Goal: Navigation & Orientation: Find specific page/section

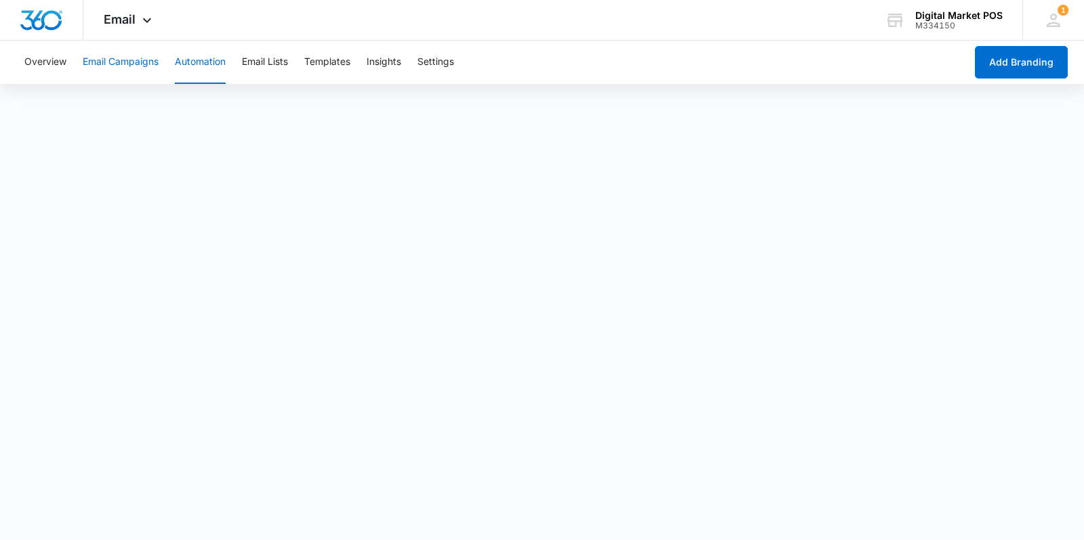
click at [127, 59] on button "Email Campaigns" at bounding box center [121, 62] width 76 height 43
click at [261, 62] on button "Email Lists" at bounding box center [265, 62] width 46 height 43
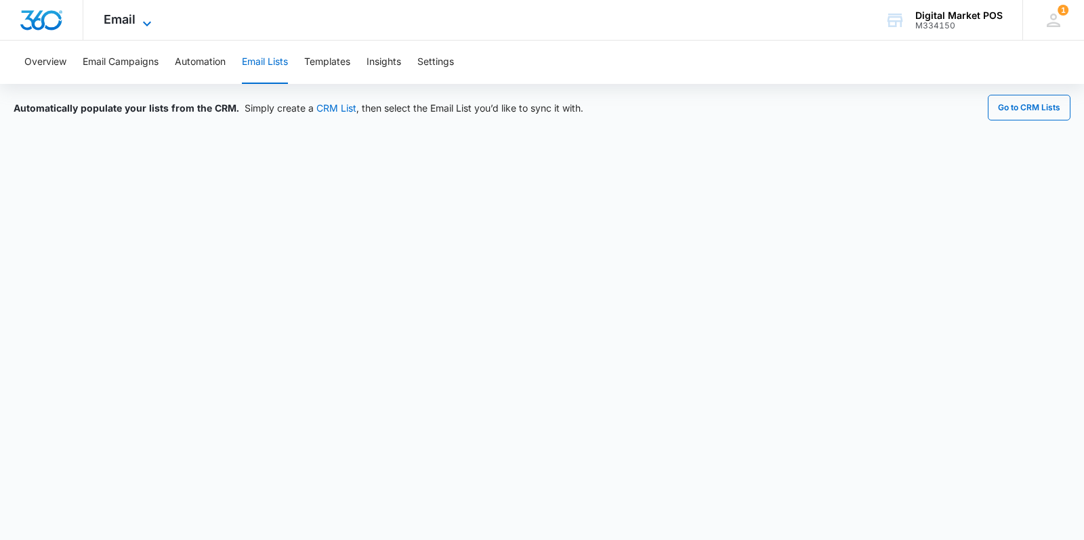
click at [133, 18] on span "Email" at bounding box center [120, 19] width 32 height 14
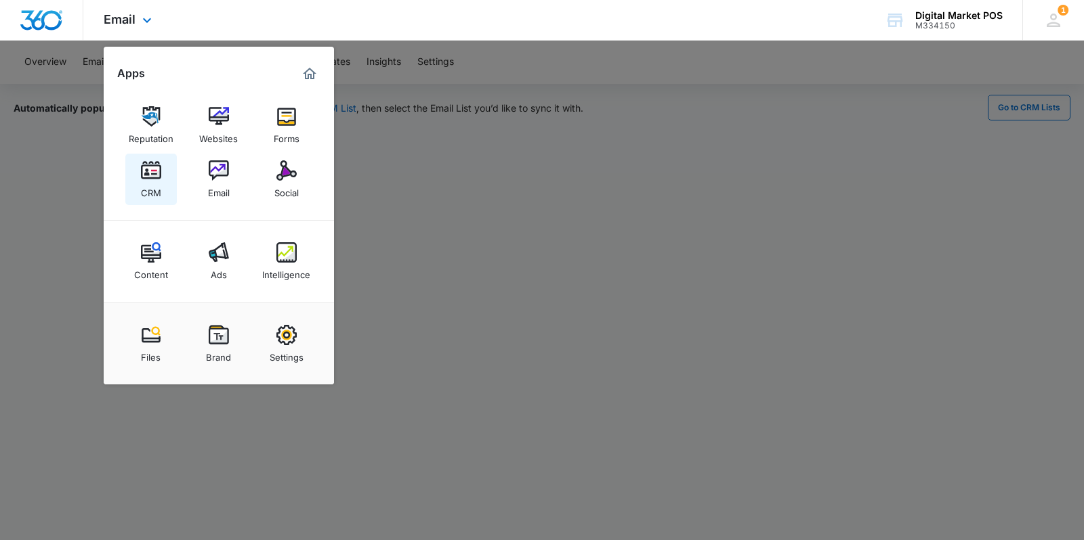
click at [150, 183] on div "CRM" at bounding box center [151, 190] width 20 height 18
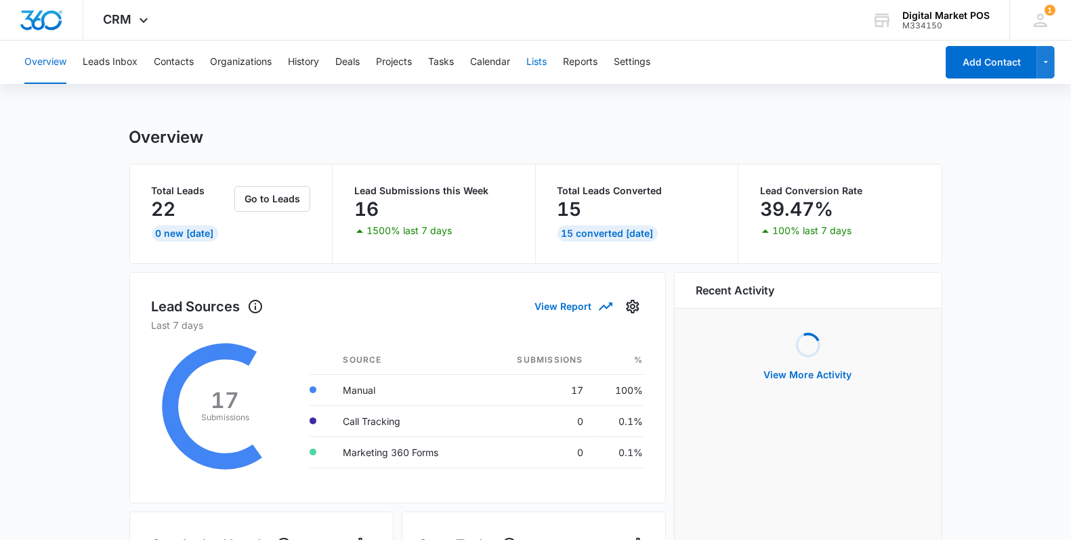
click at [535, 59] on button "Lists" at bounding box center [536, 62] width 20 height 43
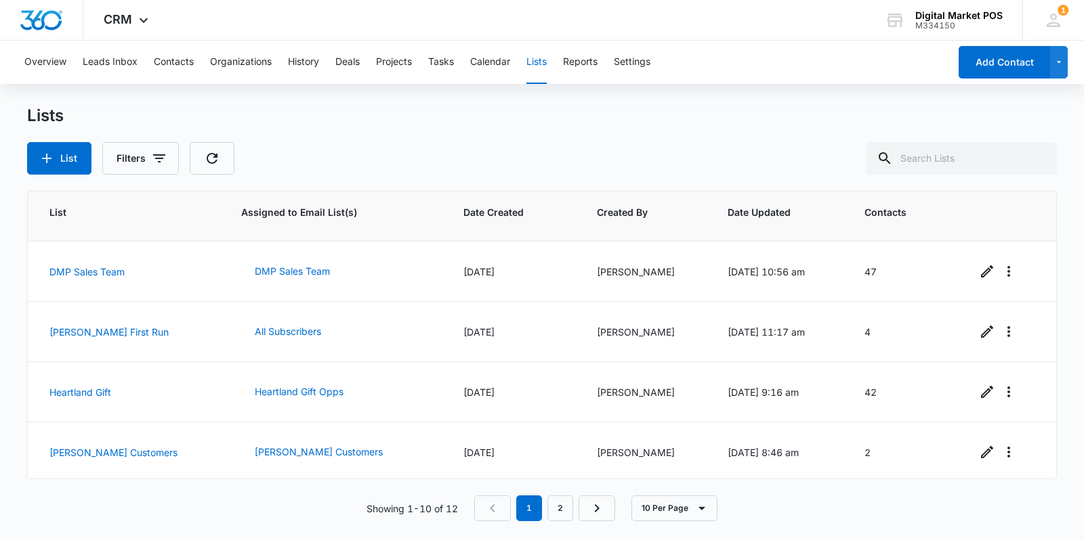
scroll to position [358, 0]
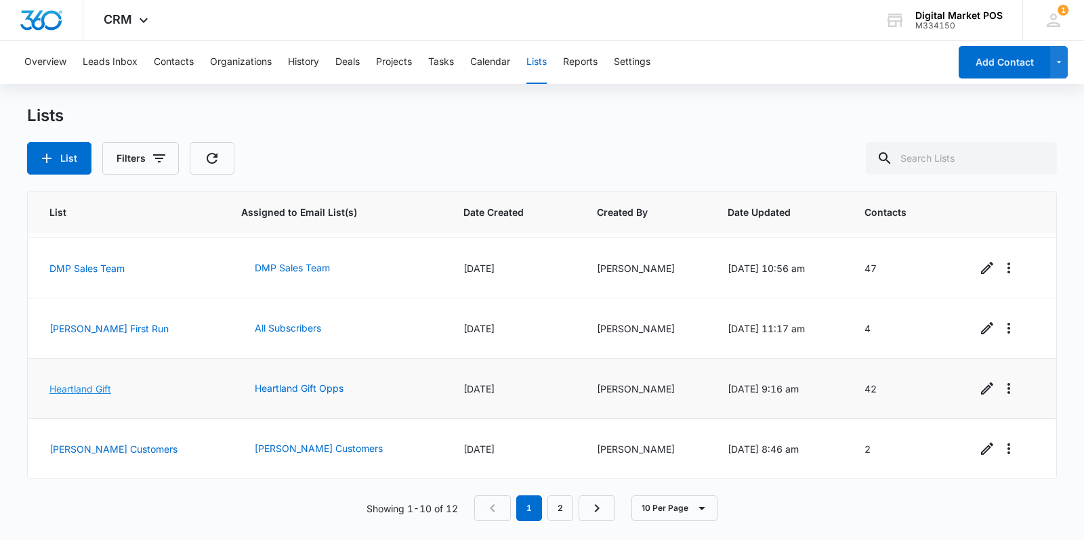
click at [85, 391] on link "Heartland Gift" at bounding box center [80, 389] width 62 height 12
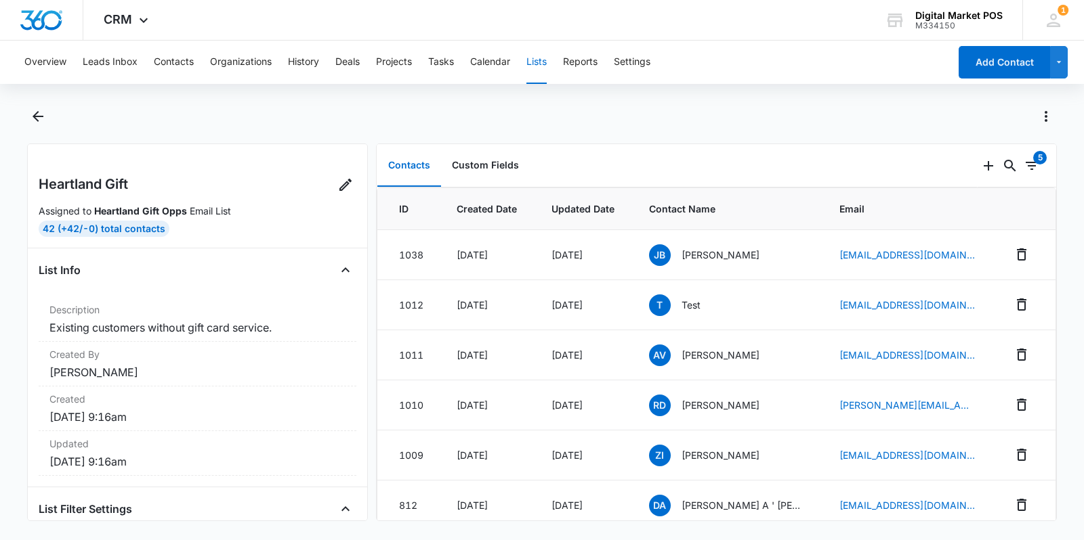
click at [49, 119] on div at bounding box center [541, 125] width 1029 height 38
click at [39, 119] on icon "Back" at bounding box center [38, 116] width 16 height 16
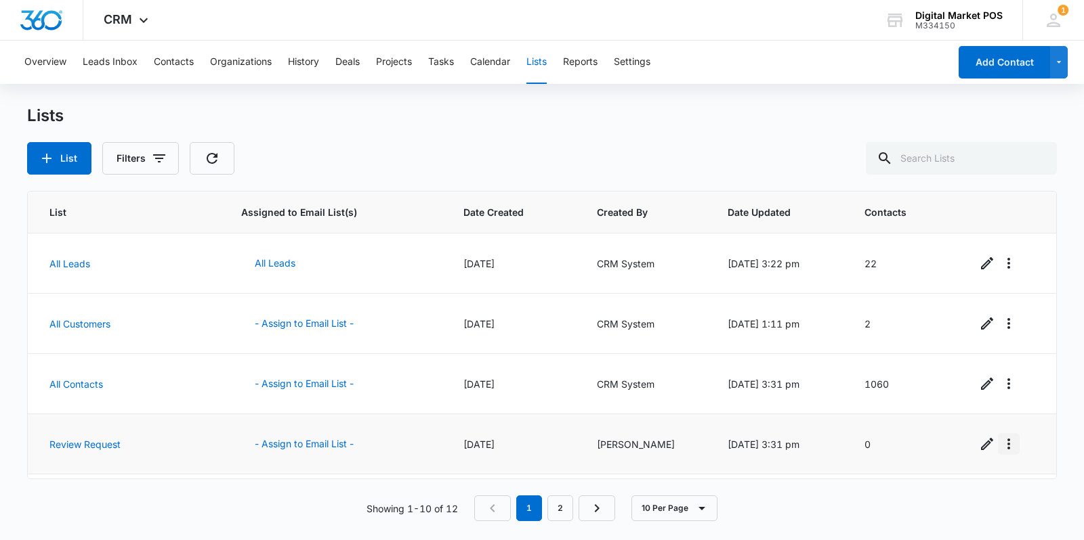
click at [1000, 448] on icon "Overflow Menu" at bounding box center [1008, 444] width 16 height 16
click at [413, 123] on div "Lists" at bounding box center [541, 116] width 1029 height 20
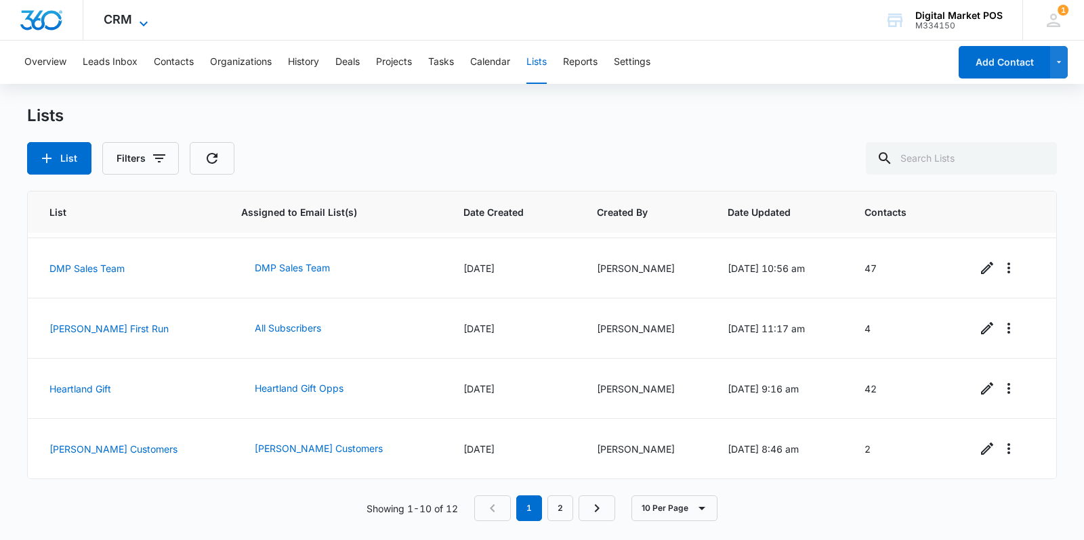
click at [127, 21] on span "CRM" at bounding box center [118, 19] width 28 height 14
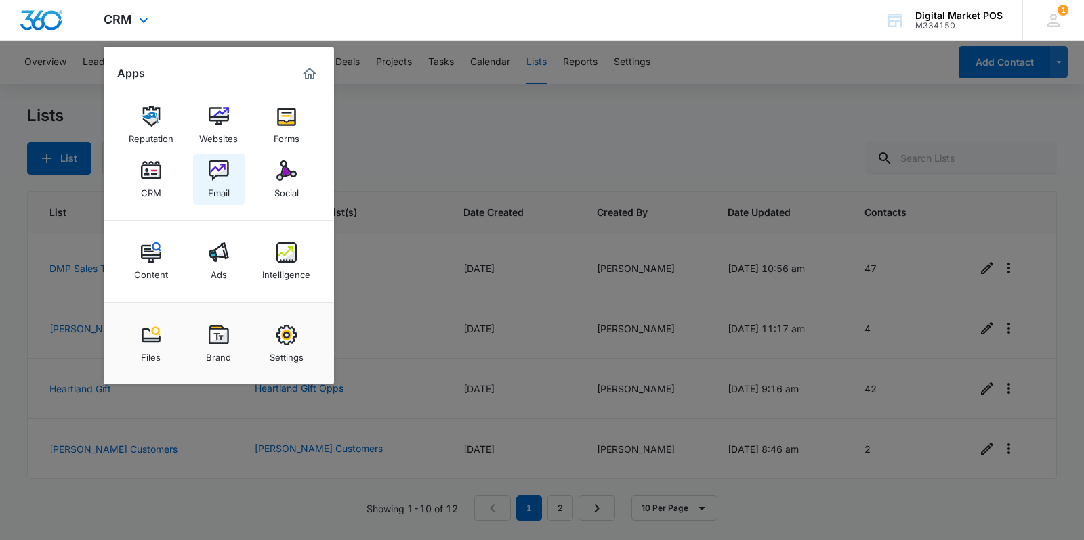
click at [240, 167] on link "Email" at bounding box center [218, 179] width 51 height 51
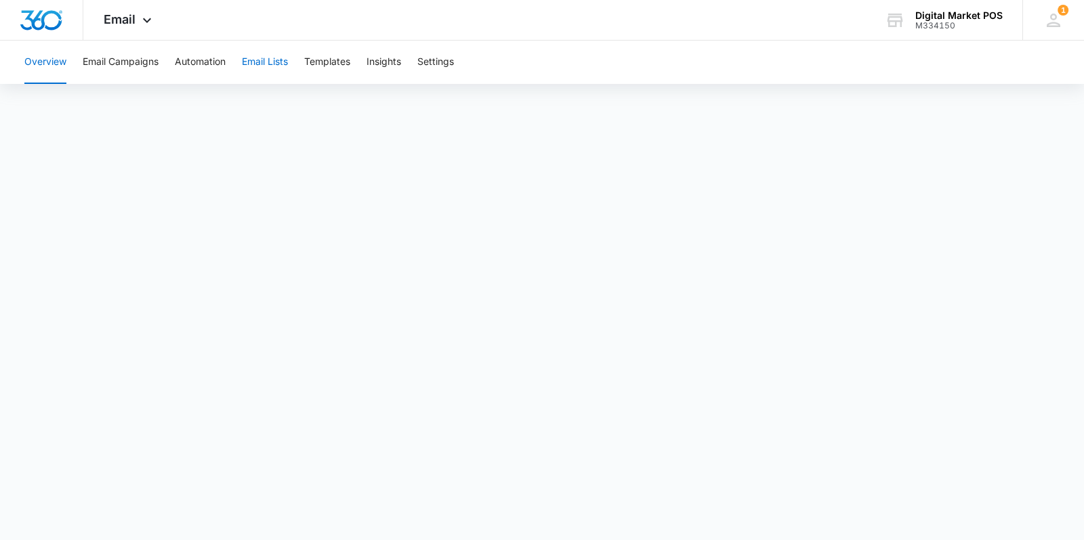
click at [262, 61] on button "Email Lists" at bounding box center [265, 62] width 46 height 43
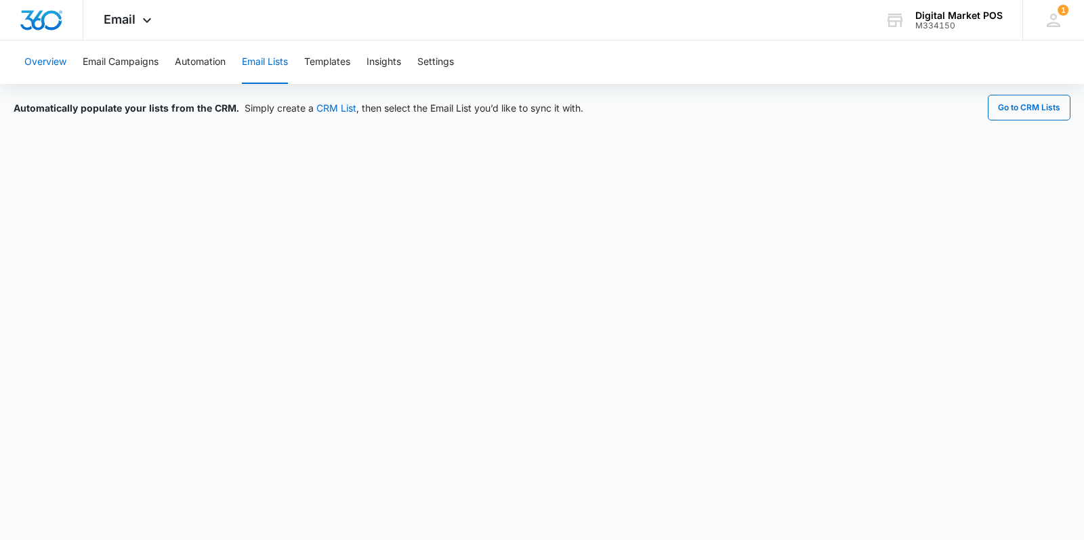
click at [62, 53] on button "Overview" at bounding box center [45, 62] width 42 height 43
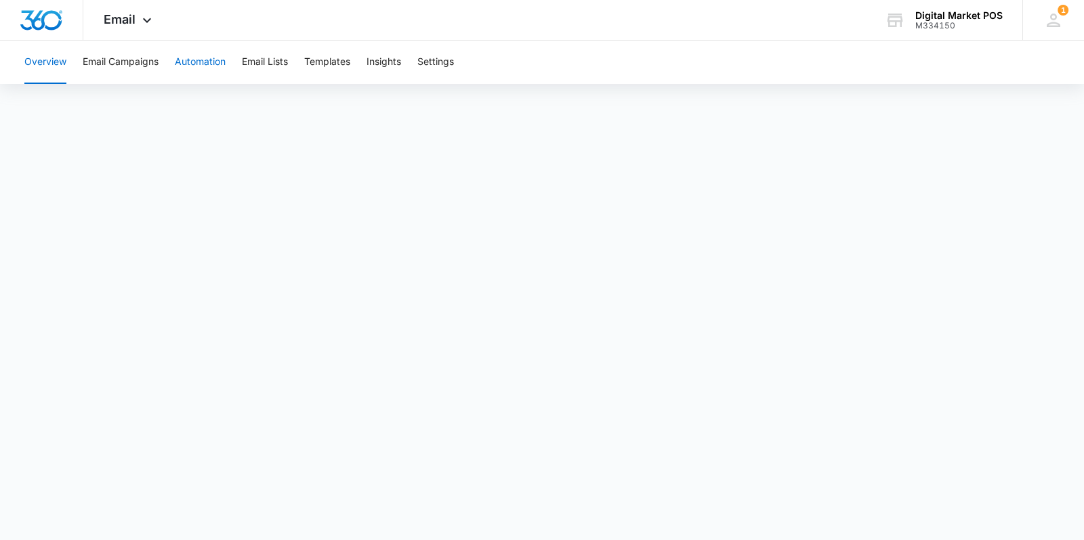
click at [221, 68] on button "Automation" at bounding box center [200, 62] width 51 height 43
click at [278, 62] on button "Email Lists" at bounding box center [265, 62] width 46 height 43
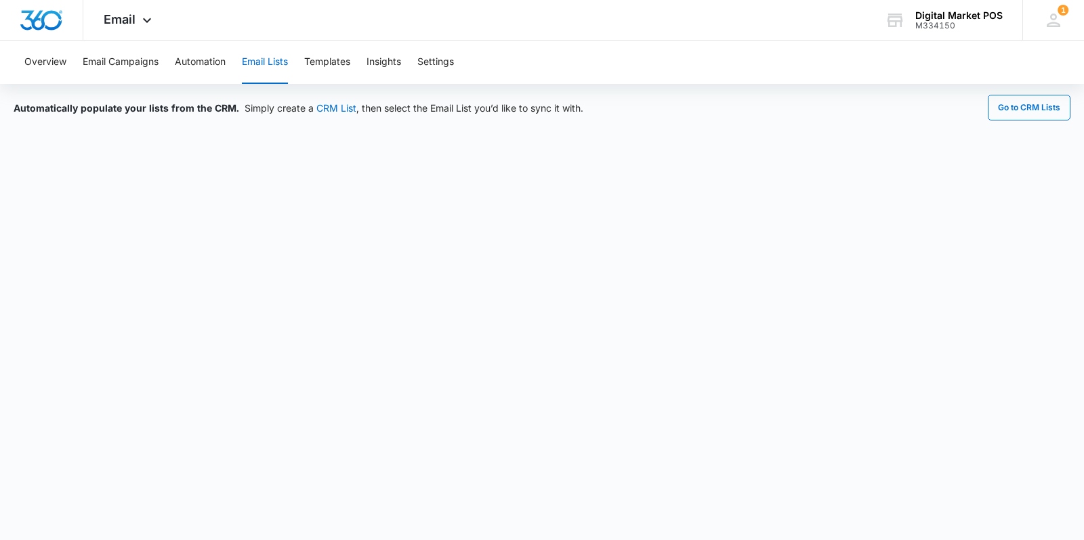
click at [725, 56] on div "Overview Email Campaigns Automation Email Lists Templates Insights Settings" at bounding box center [541, 62] width 1051 height 43
